Goal: Transaction & Acquisition: Purchase product/service

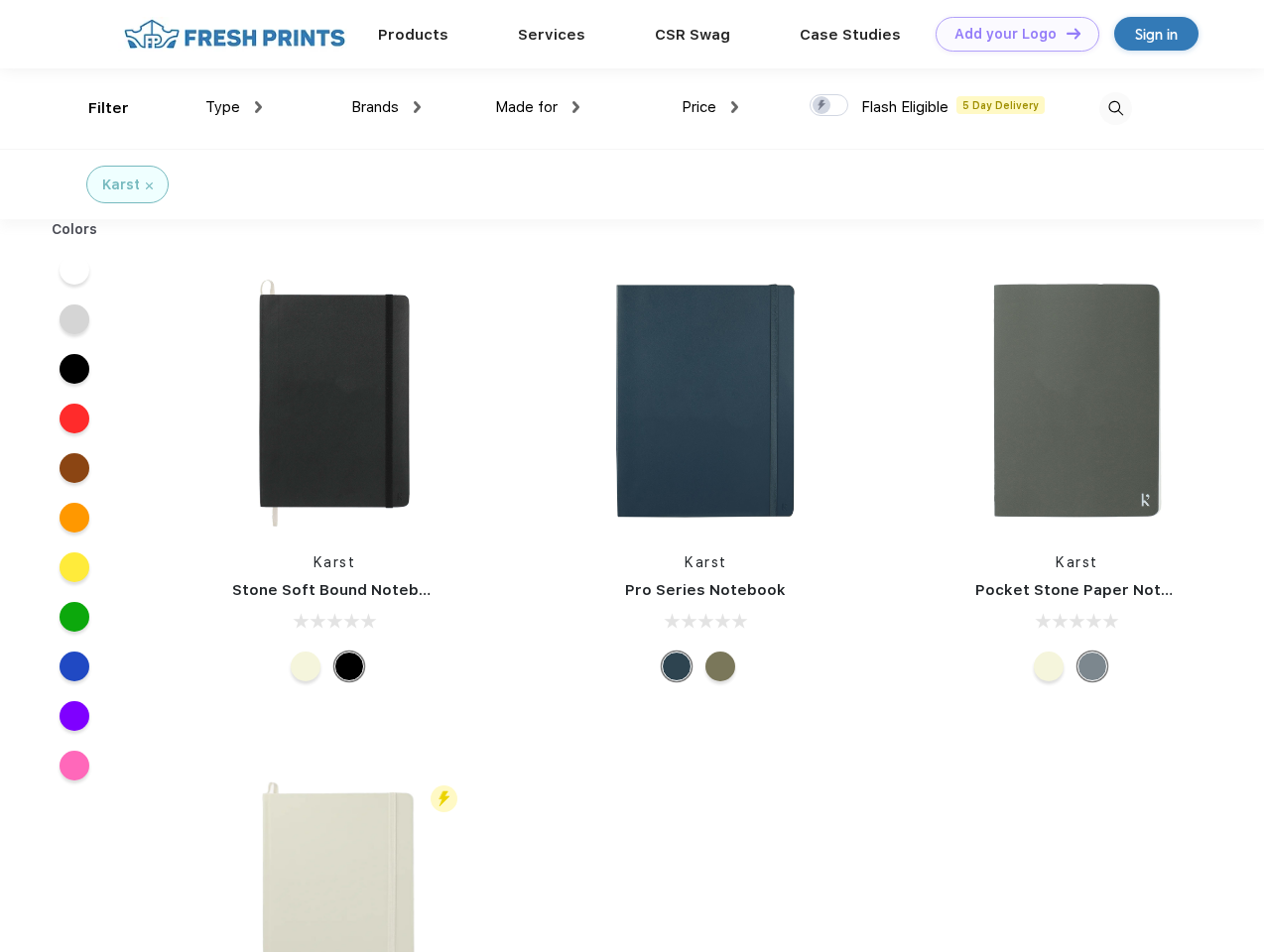
scroll to position [1, 0]
click at [1010, 34] on link "Add your Logo Design Tool" at bounding box center [1017, 34] width 164 height 35
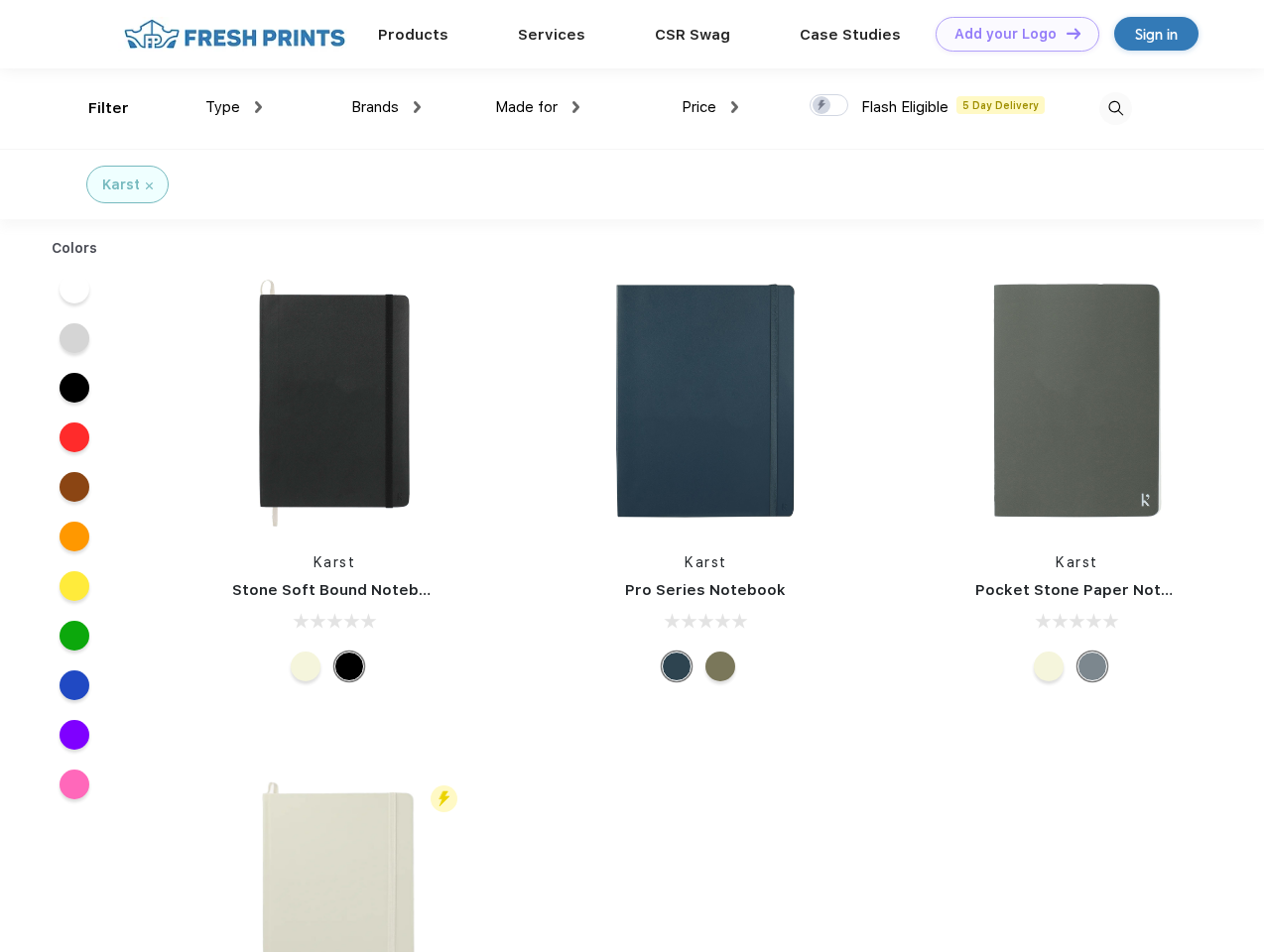
click at [0, 0] on div "Design Tool" at bounding box center [0, 0] width 0 height 0
click at [1064, 33] on link "Add your Logo Design Tool" at bounding box center [1017, 34] width 164 height 35
click at [95, 108] on div "Filter" at bounding box center [108, 108] width 41 height 23
click at [234, 107] on span "Type" at bounding box center [223, 107] width 35 height 18
click at [386, 107] on span "Brands" at bounding box center [375, 107] width 48 height 18
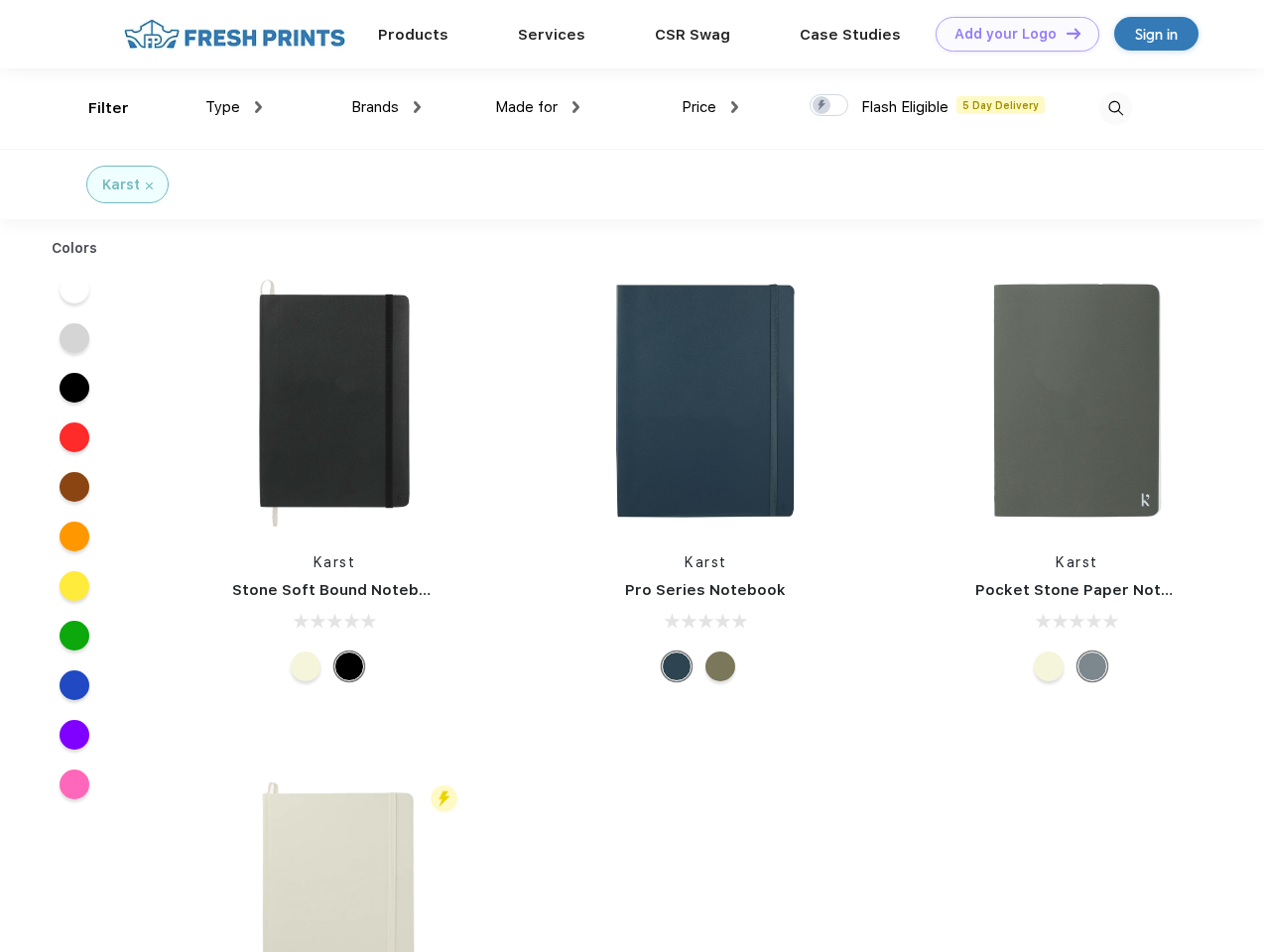
click at [538, 107] on span "Made for" at bounding box center [526, 107] width 63 height 18
click at [710, 107] on span "Price" at bounding box center [698, 107] width 35 height 18
click at [829, 106] on div at bounding box center [828, 105] width 39 height 22
click at [822, 106] on input "checkbox" at bounding box center [815, 99] width 13 height 13
click at [1115, 108] on img at bounding box center [1115, 108] width 33 height 33
